Goal: Transaction & Acquisition: Purchase product/service

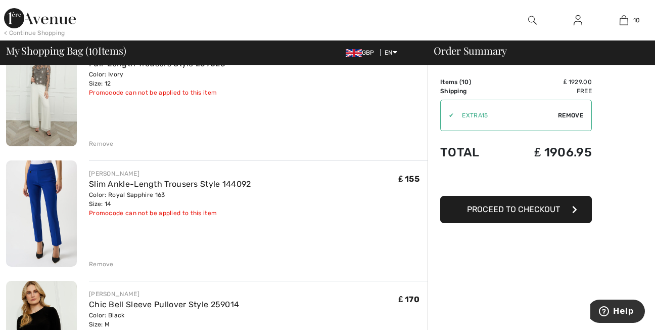
scroll to position [984, 0]
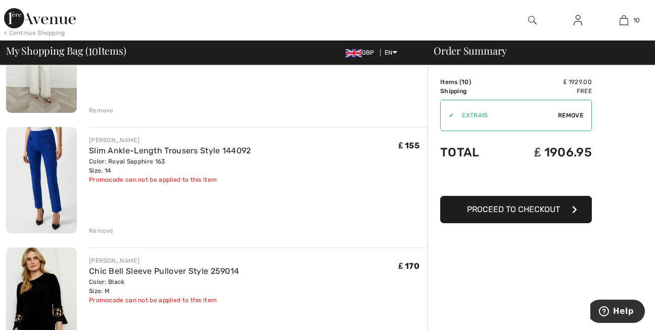
click at [103, 231] on div "Remove" at bounding box center [101, 230] width 25 height 9
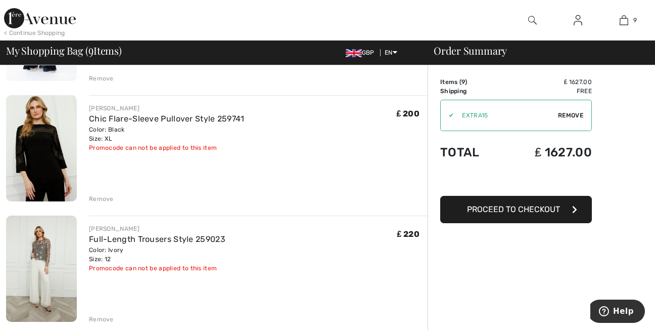
scroll to position [769, 0]
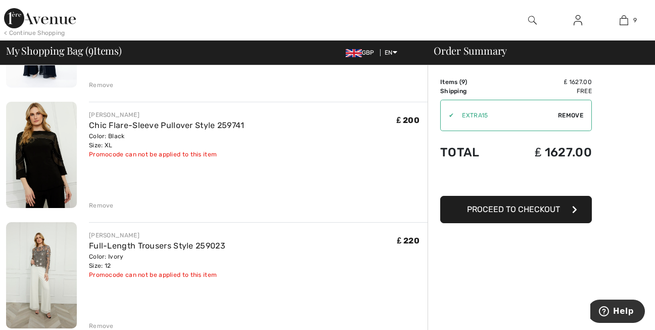
click at [106, 202] on div "Remove" at bounding box center [101, 205] width 25 height 9
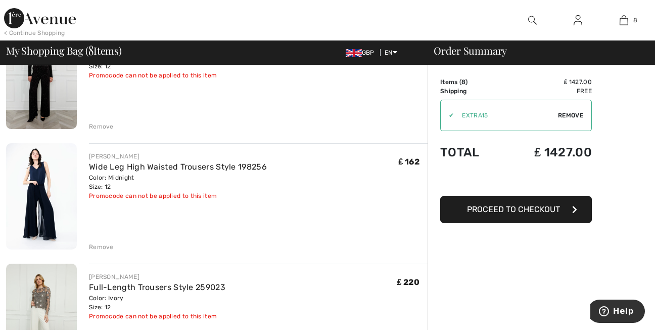
scroll to position [593, 0]
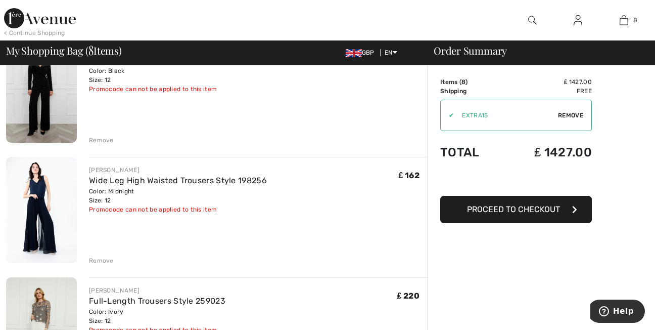
click at [104, 260] on div "Remove" at bounding box center [101, 260] width 25 height 9
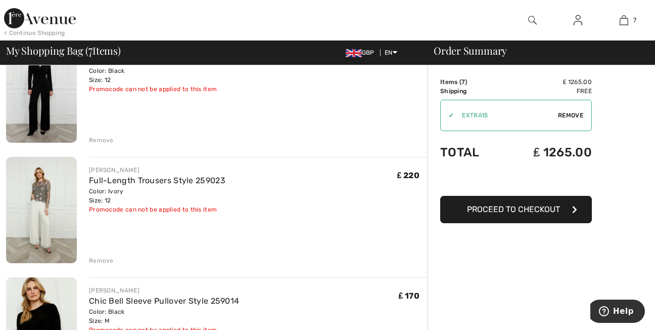
click at [104, 140] on div "Remove" at bounding box center [101, 140] width 25 height 9
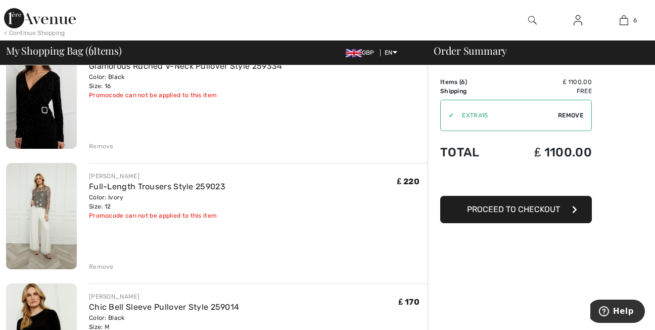
scroll to position [439, 0]
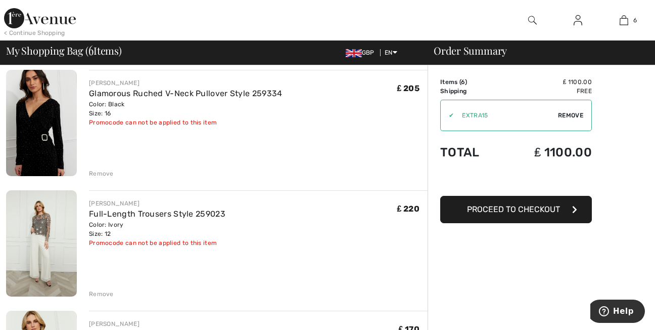
click at [108, 173] on div "Remove" at bounding box center [101, 173] width 25 height 9
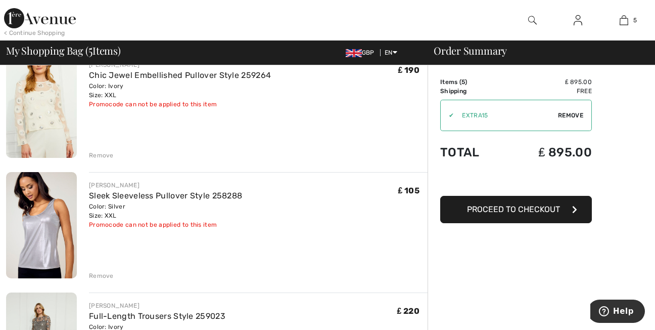
scroll to position [190, 0]
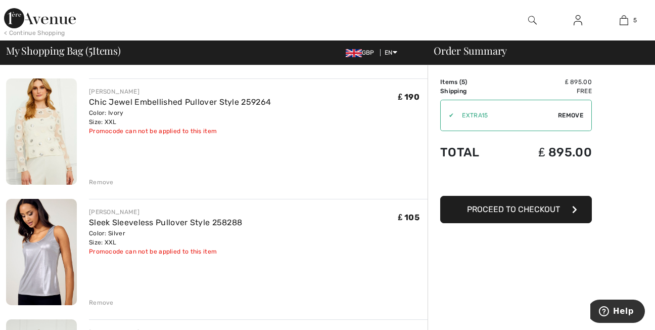
click at [102, 181] on div "Remove" at bounding box center [101, 181] width 25 height 9
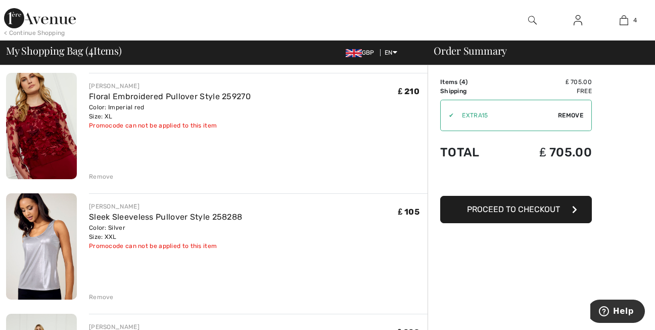
scroll to position [22, 0]
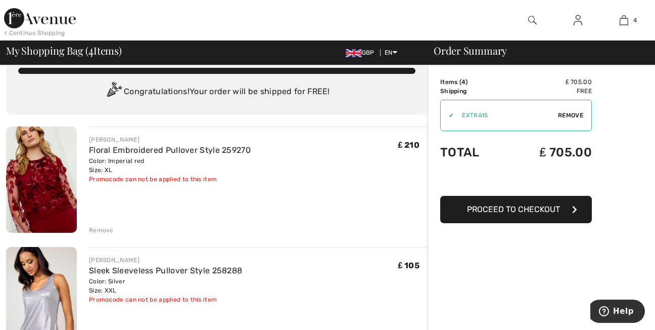
click at [100, 231] on div "Remove" at bounding box center [101, 230] width 25 height 9
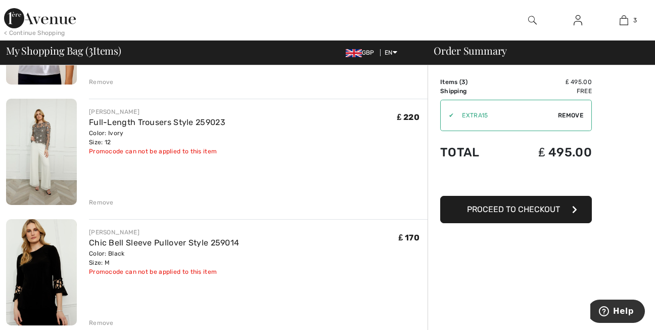
scroll to position [190, 0]
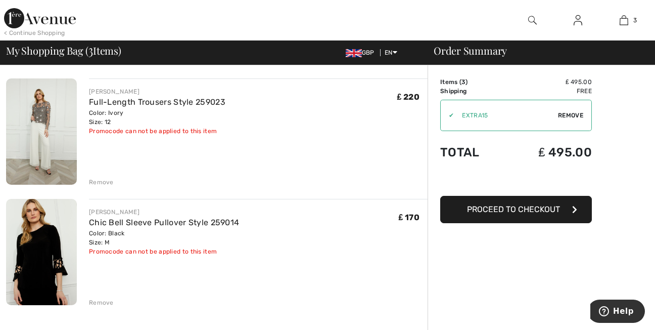
click at [106, 182] on div "Remove" at bounding box center [101, 181] width 25 height 9
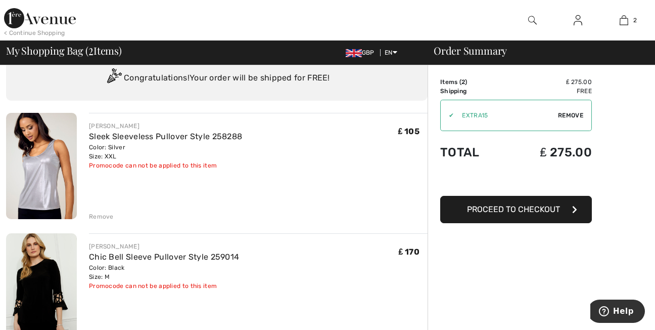
scroll to position [0, 0]
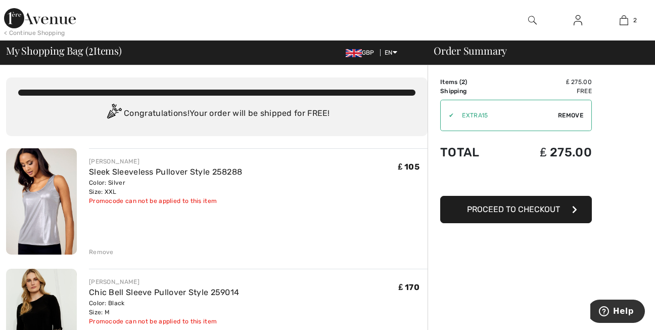
click at [60, 34] on div "< Continue Shopping" at bounding box center [34, 32] width 61 height 9
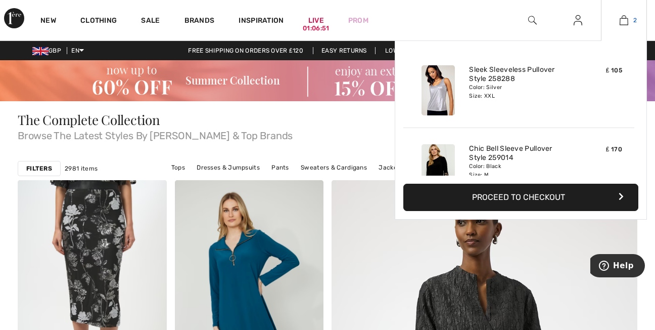
click at [624, 23] on img at bounding box center [624, 20] width 9 height 12
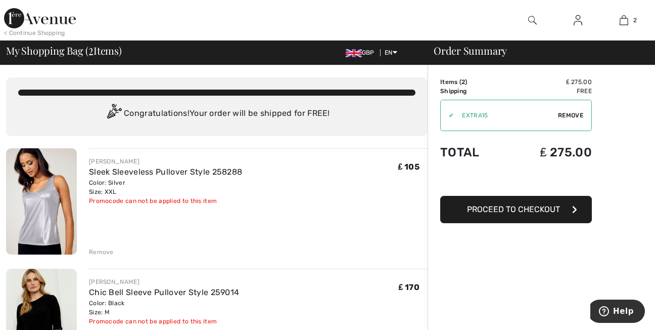
click at [17, 32] on div "< Continue Shopping" at bounding box center [34, 32] width 61 height 9
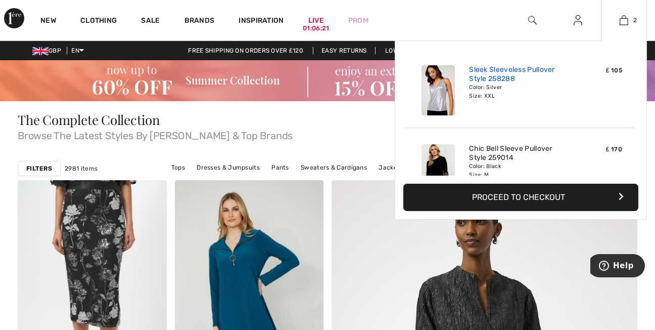
click at [492, 68] on link "Sleek Sleeveless Pullover Style 258288" at bounding box center [519, 74] width 100 height 18
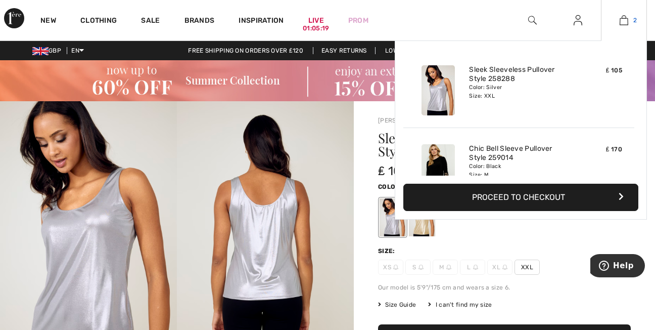
click at [624, 21] on img at bounding box center [624, 20] width 9 height 12
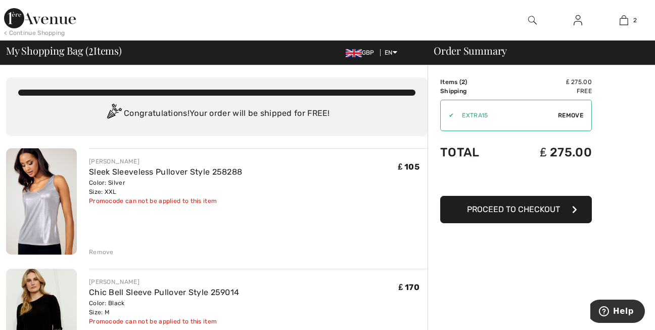
click at [569, 112] on span "Remove" at bounding box center [570, 115] width 25 height 9
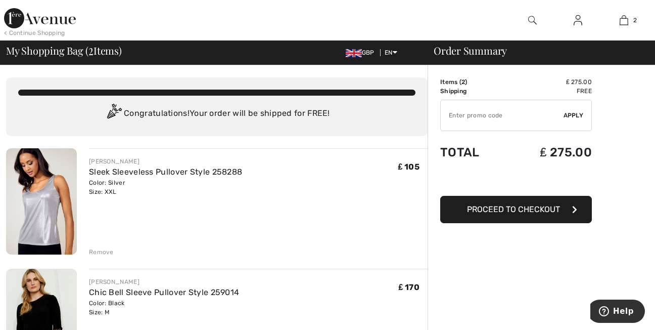
click at [489, 116] on input "TEXT" at bounding box center [502, 115] width 123 height 30
type input "EXTRA15"
click at [575, 114] on span "Apply" at bounding box center [574, 115] width 20 height 9
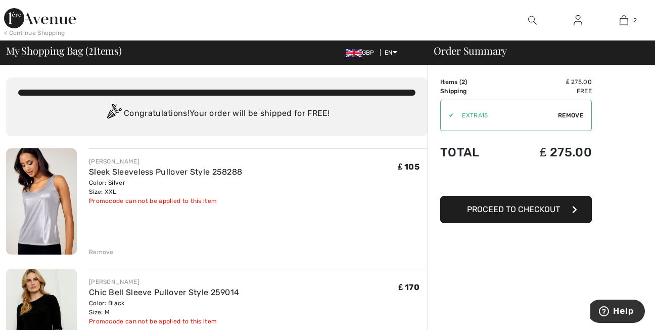
click at [575, 115] on span "Remove" at bounding box center [570, 115] width 25 height 9
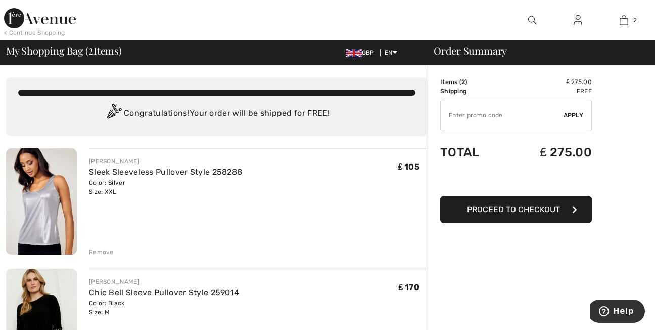
click at [499, 117] on input "TEXT" at bounding box center [502, 115] width 123 height 30
click at [572, 116] on span "Apply" at bounding box center [574, 115] width 20 height 9
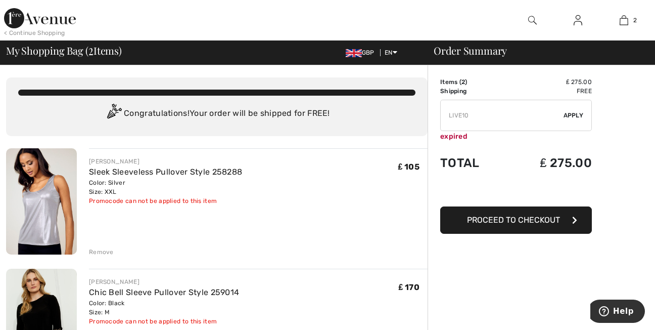
click at [573, 116] on span "Apply" at bounding box center [574, 115] width 20 height 9
click at [459, 117] on input "TEXT" at bounding box center [502, 115] width 123 height 30
click at [485, 110] on input "TEXT" at bounding box center [502, 115] width 123 height 30
type input "L"
type input "EXTRA15"
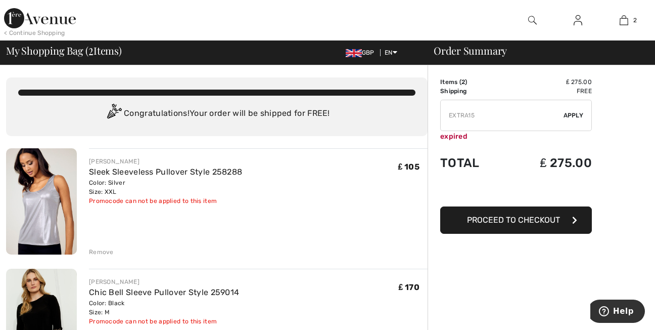
click at [578, 112] on span "Apply" at bounding box center [574, 115] width 20 height 9
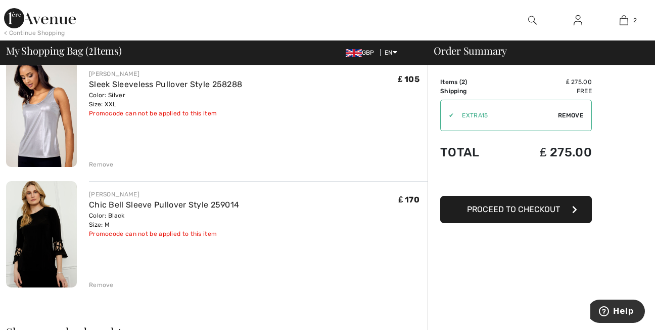
scroll to position [108, 0]
